Goal: Use online tool/utility: Use online tool/utility

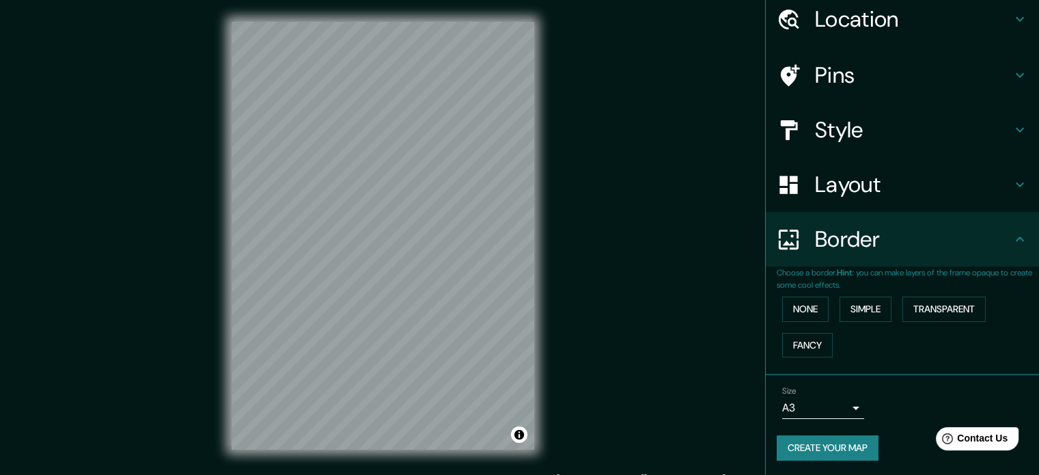
click at [684, 66] on div "Mappin Location [GEOGRAPHIC_DATA], [GEOGRAPHIC_DATA] [GEOGRAPHIC_DATA] [GEOGRAP…" at bounding box center [519, 246] width 1039 height 493
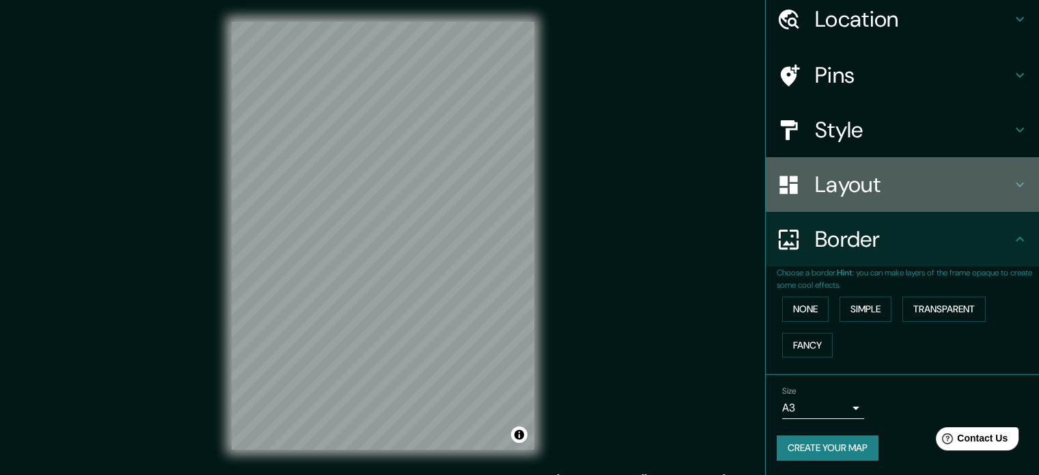
click at [889, 197] on div "Layout" at bounding box center [902, 184] width 273 height 55
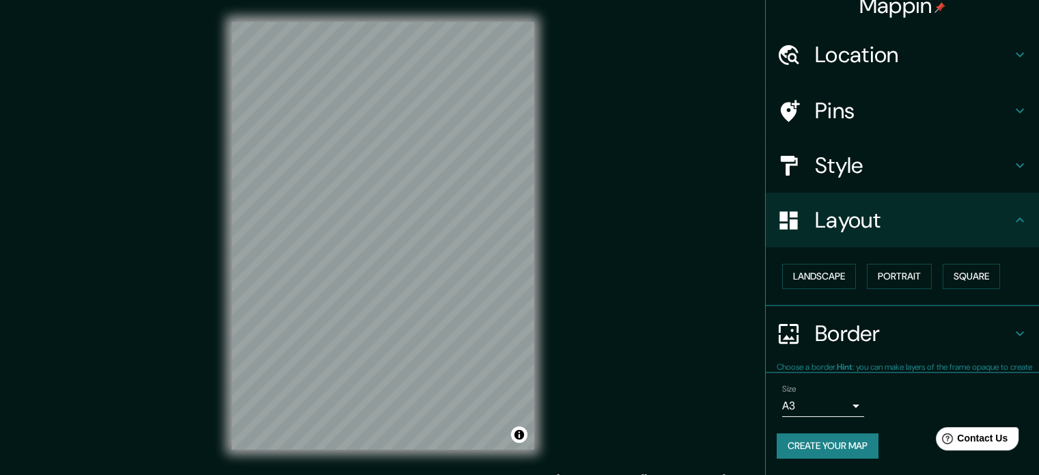
scroll to position [15, 0]
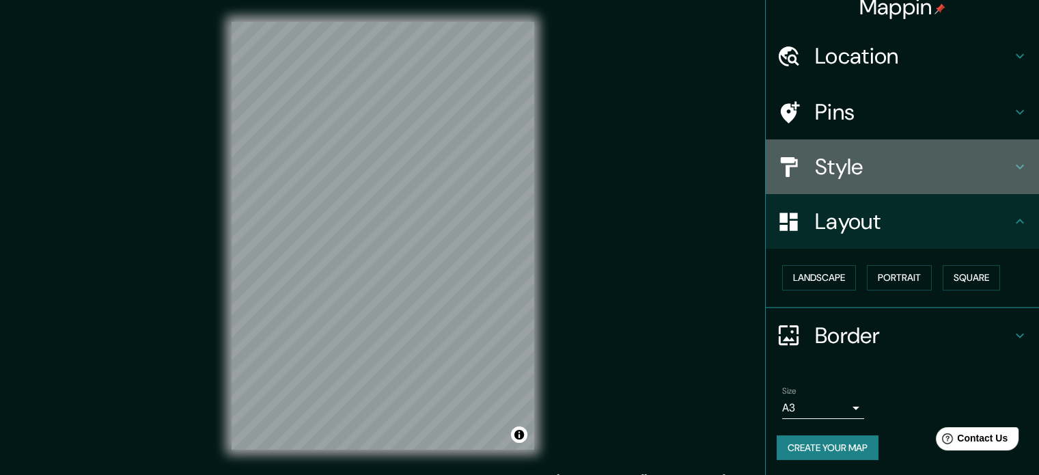
click at [884, 168] on h4 "Style" at bounding box center [913, 166] width 197 height 27
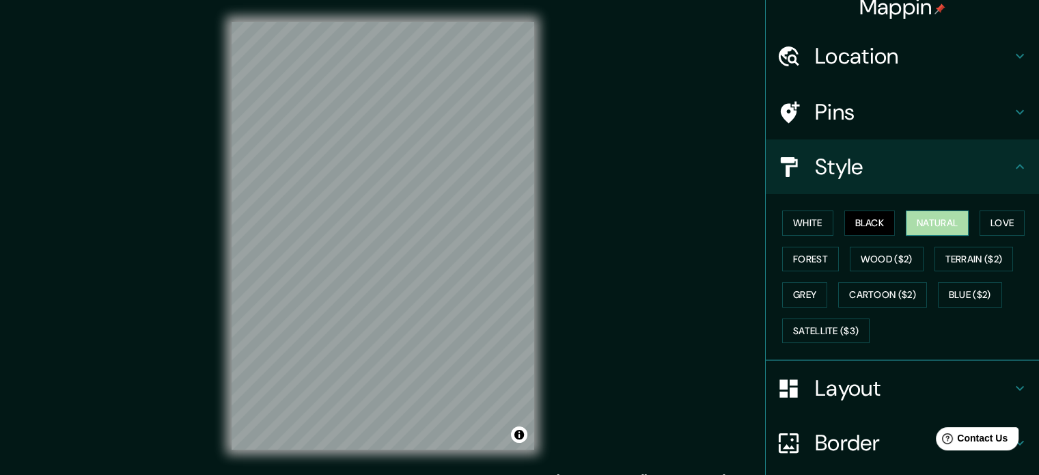
click at [912, 229] on button "Natural" at bounding box center [937, 222] width 63 height 25
click at [878, 223] on button "Black" at bounding box center [869, 222] width 51 height 25
click at [923, 117] on h4 "Pins" at bounding box center [913, 111] width 197 height 27
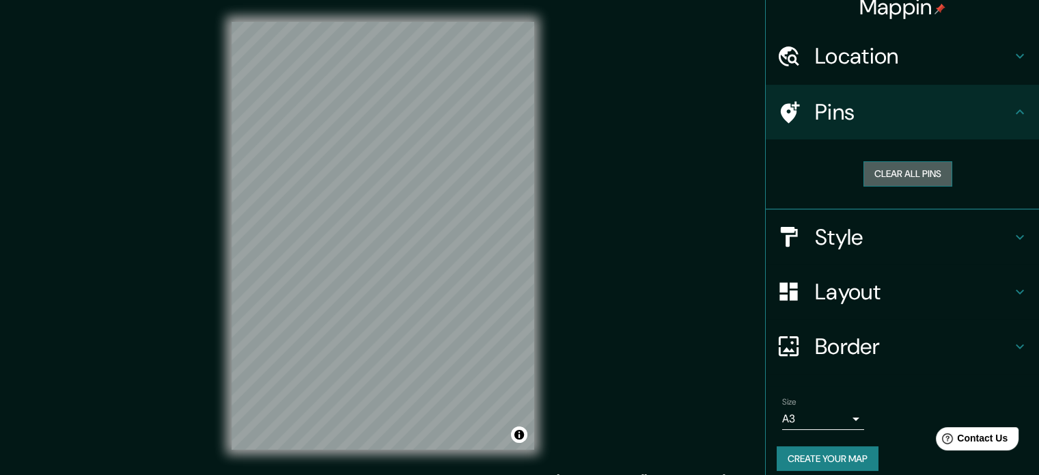
click at [871, 182] on button "Clear all pins" at bounding box center [907, 173] width 89 height 25
click at [863, 174] on button "Clear all pins" at bounding box center [907, 173] width 89 height 25
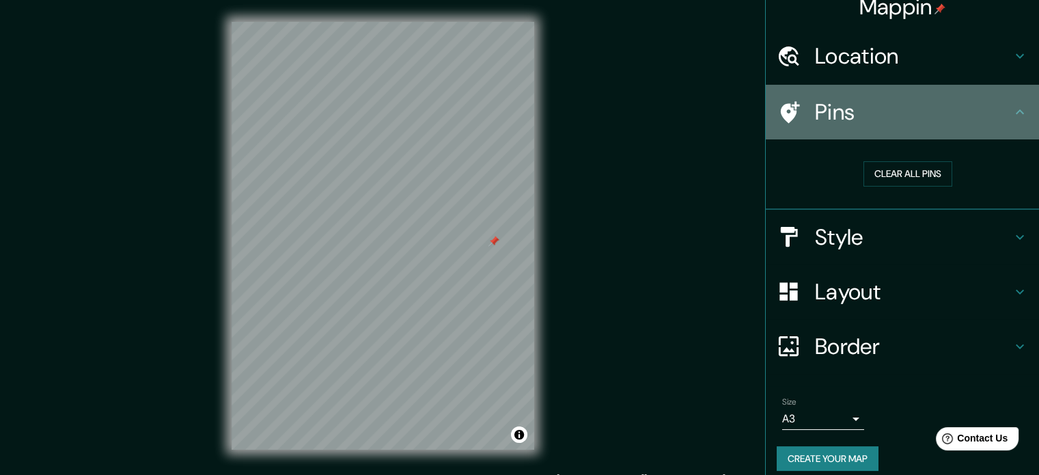
click at [891, 96] on div "Pins" at bounding box center [902, 112] width 273 height 55
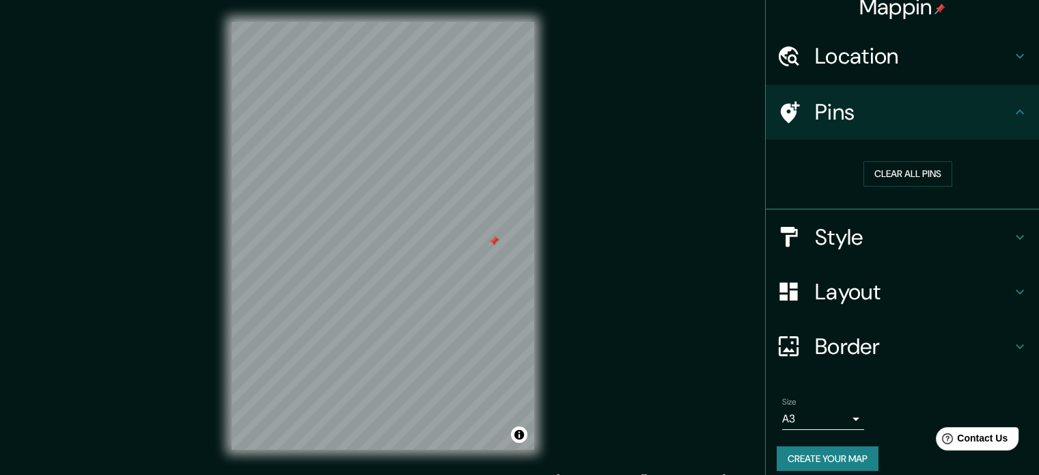
click at [781, 117] on icon at bounding box center [790, 112] width 19 height 22
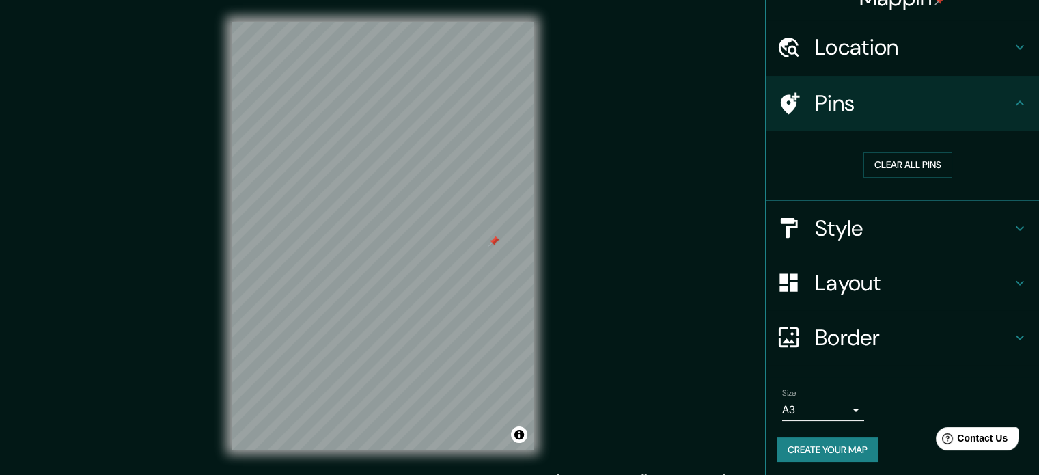
scroll to position [26, 0]
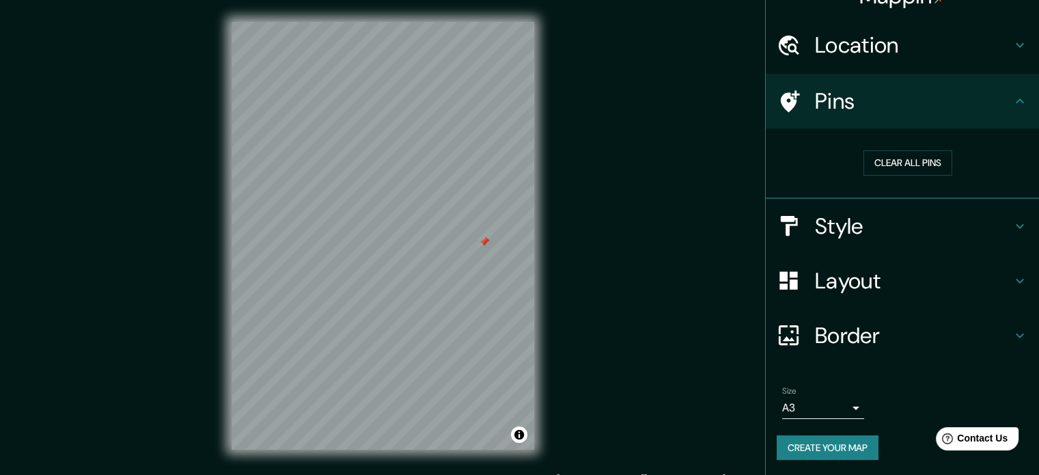
click at [486, 241] on div at bounding box center [484, 241] width 11 height 11
click at [486, 241] on div at bounding box center [487, 239] width 11 height 11
click at [492, 232] on div at bounding box center [491, 235] width 11 height 11
drag, startPoint x: 404, startPoint y: 279, endPoint x: 422, endPoint y: 298, distance: 26.1
click at [422, 298] on div at bounding box center [419, 301] width 11 height 11
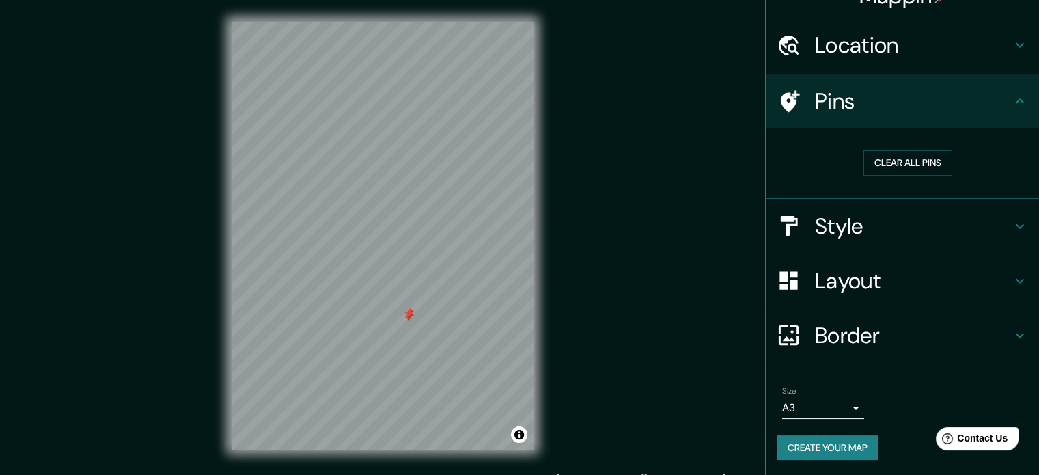
click at [412, 319] on div at bounding box center [408, 316] width 11 height 11
click at [909, 169] on button "Clear all pins" at bounding box center [907, 162] width 89 height 25
click at [958, 47] on h4 "Location" at bounding box center [913, 44] width 197 height 27
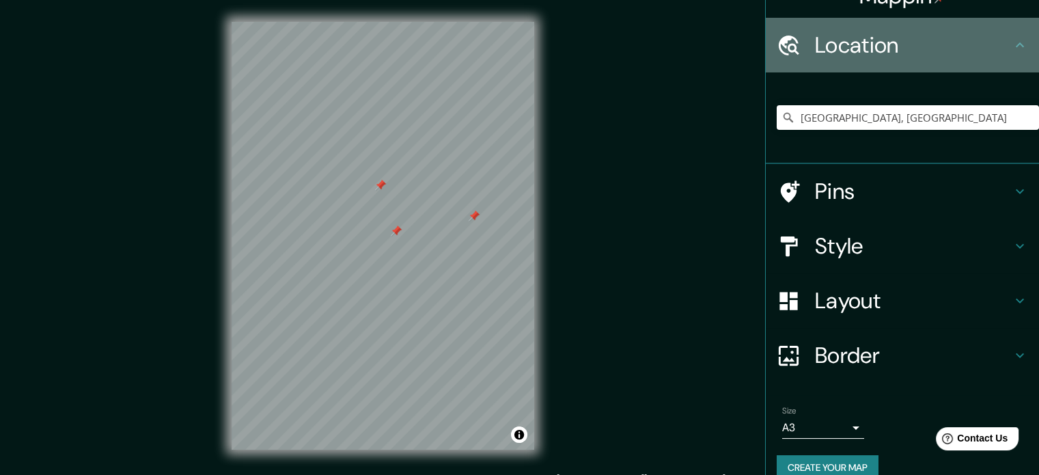
click at [958, 47] on h4 "Location" at bounding box center [913, 44] width 197 height 27
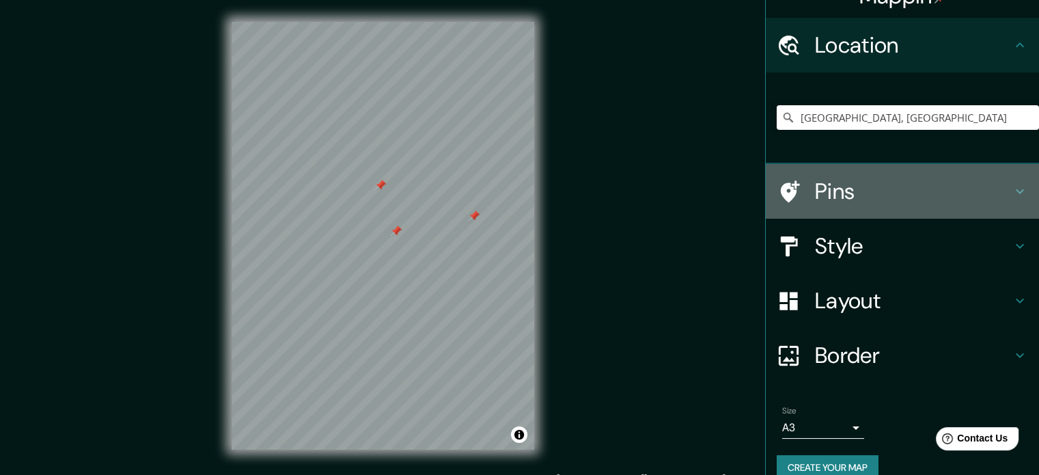
click at [957, 201] on h4 "Pins" at bounding box center [913, 191] width 197 height 27
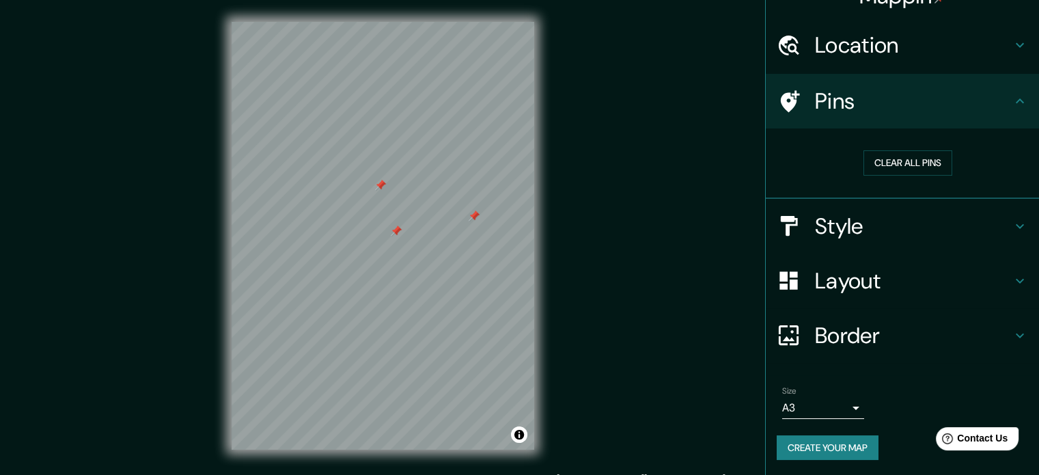
click at [957, 201] on div "Style" at bounding box center [902, 226] width 273 height 55
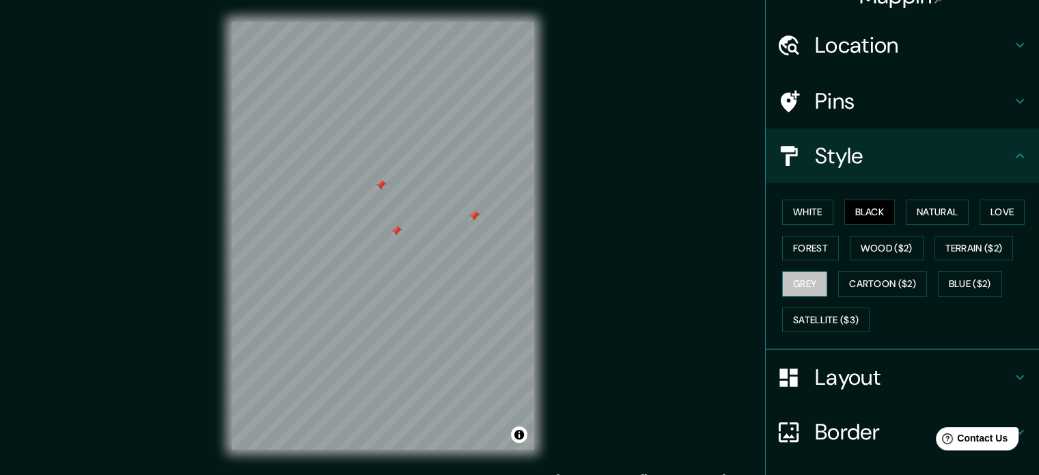
click at [794, 283] on button "Grey" at bounding box center [804, 283] width 45 height 25
click at [800, 252] on button "Forest" at bounding box center [810, 248] width 57 height 25
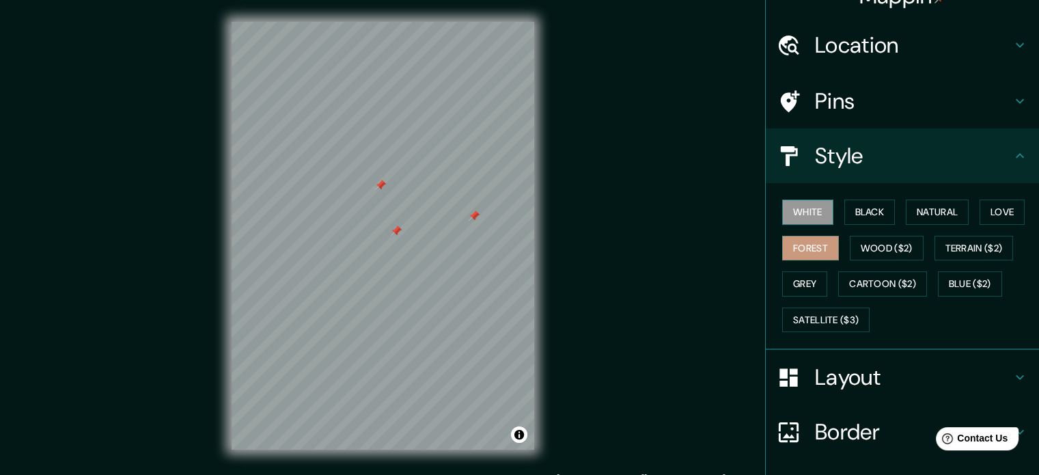
click at [808, 220] on button "White" at bounding box center [807, 211] width 51 height 25
click at [856, 214] on button "Black" at bounding box center [869, 211] width 51 height 25
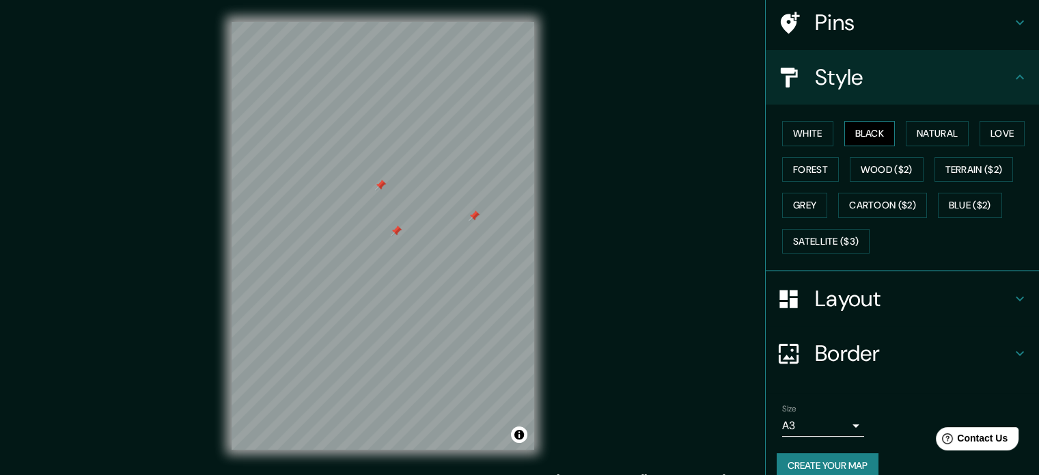
scroll to position [122, 0]
